Goal: Information Seeking & Learning: Learn about a topic

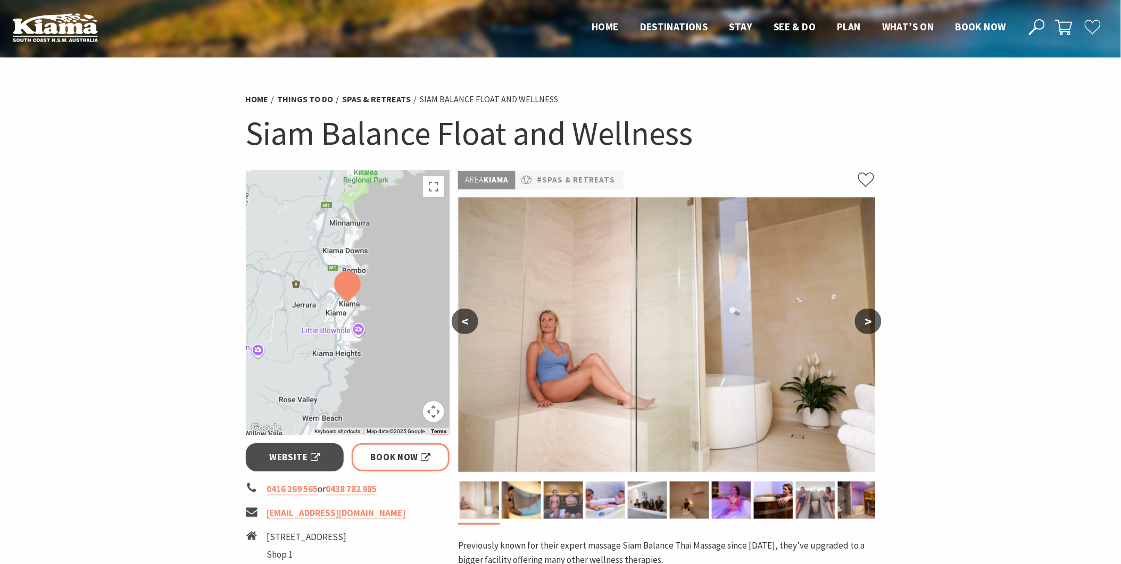
click at [556, 501] on img at bounding box center [563, 500] width 39 height 37
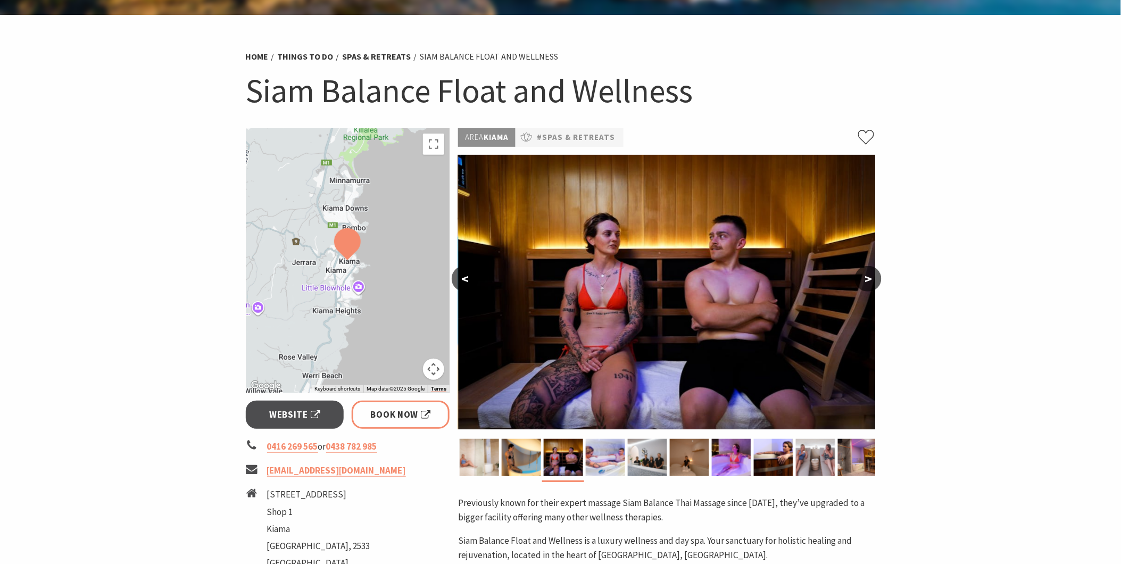
scroll to position [59, 0]
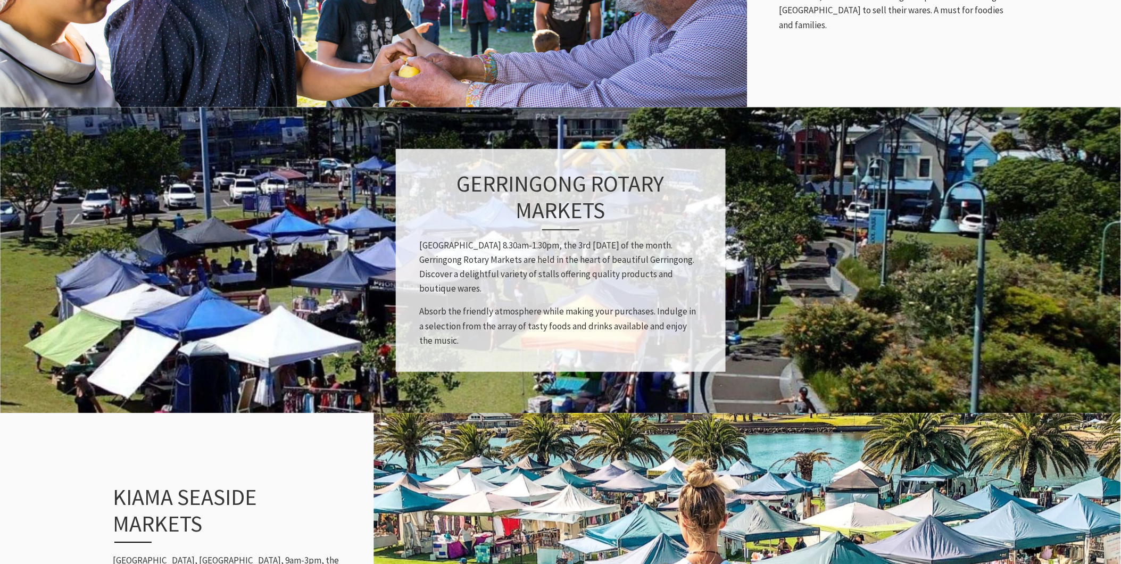
scroll to position [709, 0]
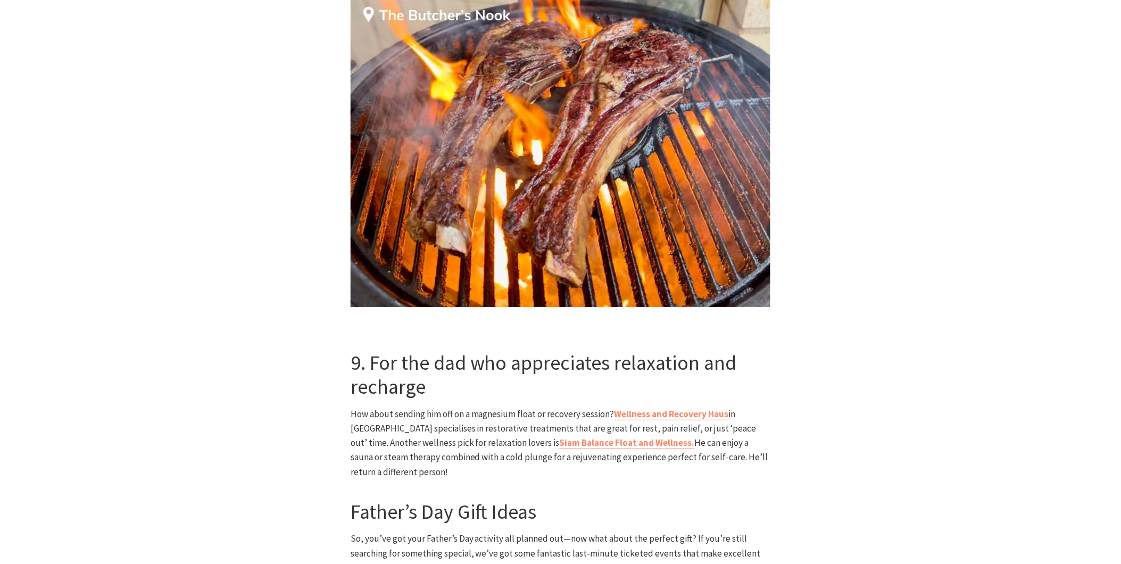
scroll to position [4197, 0]
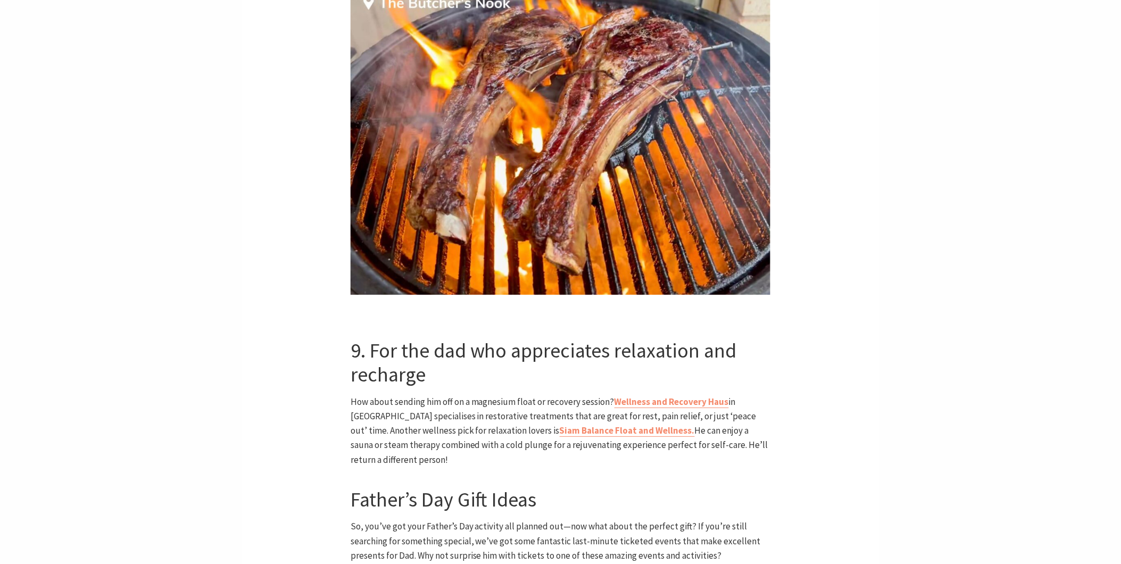
scroll to position [4138, 0]
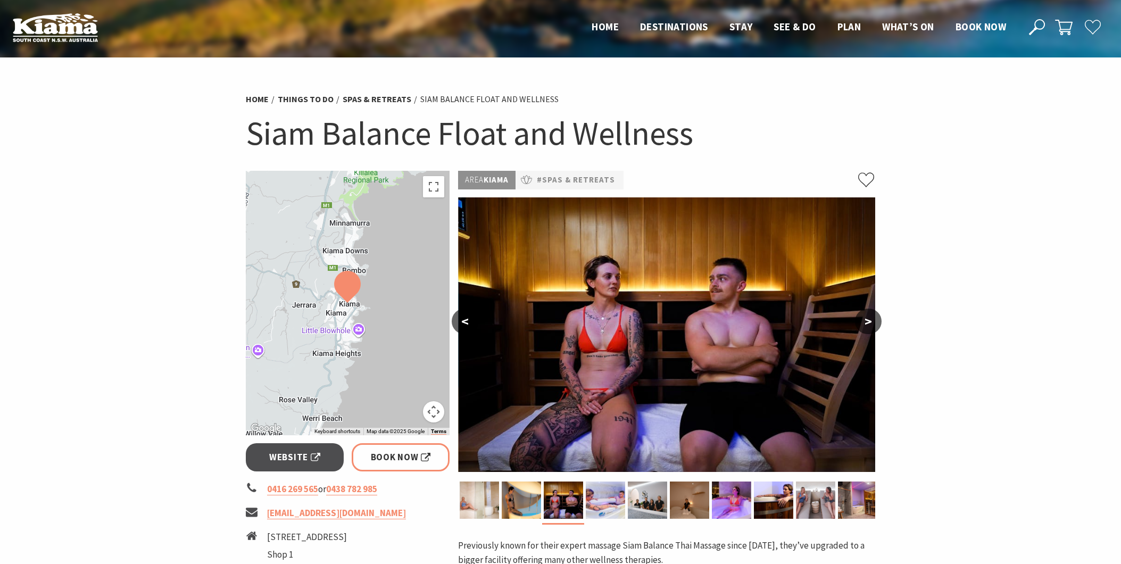
scroll to position [59, 0]
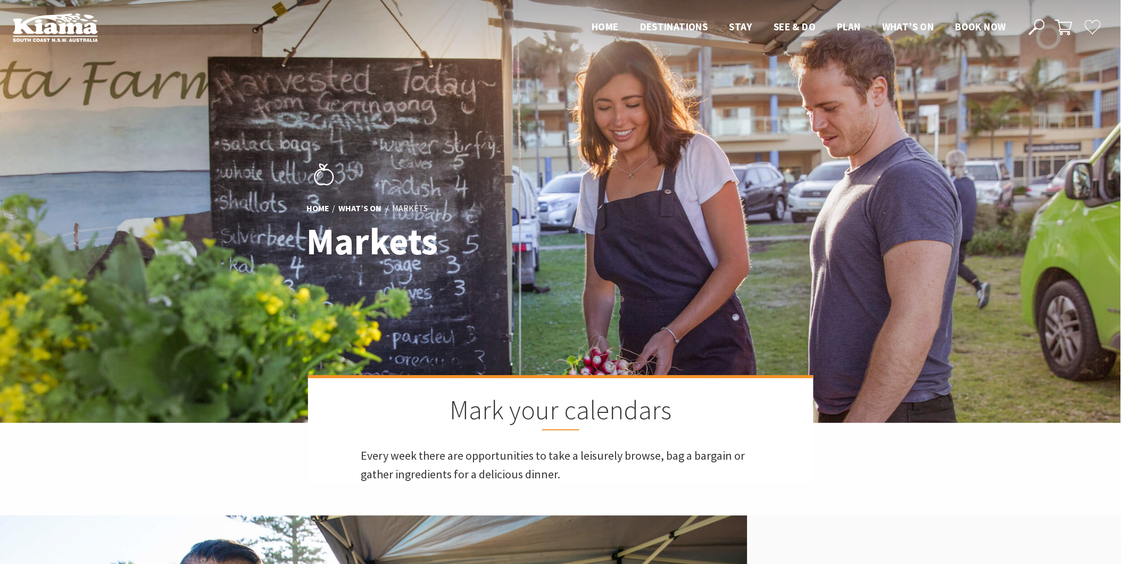
scroll to position [241, 1137]
